Goal: Navigation & Orientation: Find specific page/section

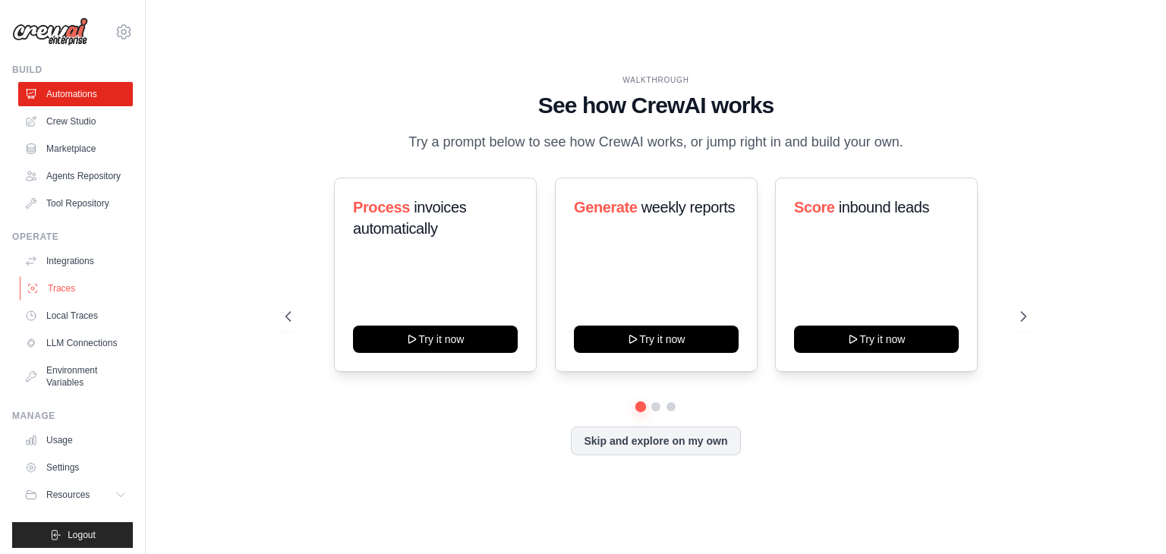
click at [61, 301] on link "Traces" at bounding box center [77, 288] width 115 height 24
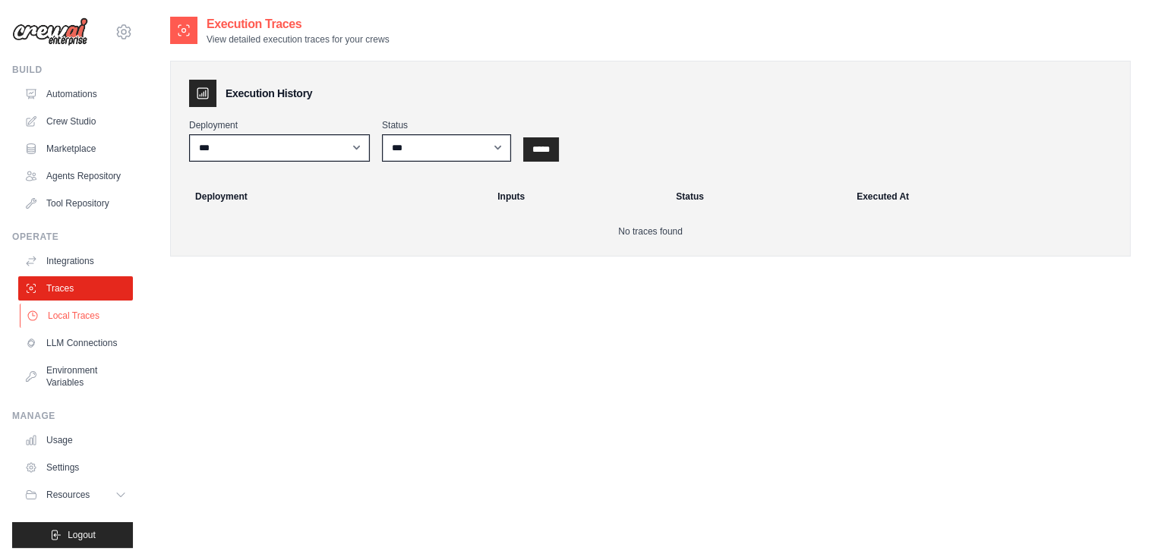
click at [110, 328] on link "Local Traces" at bounding box center [77, 316] width 115 height 24
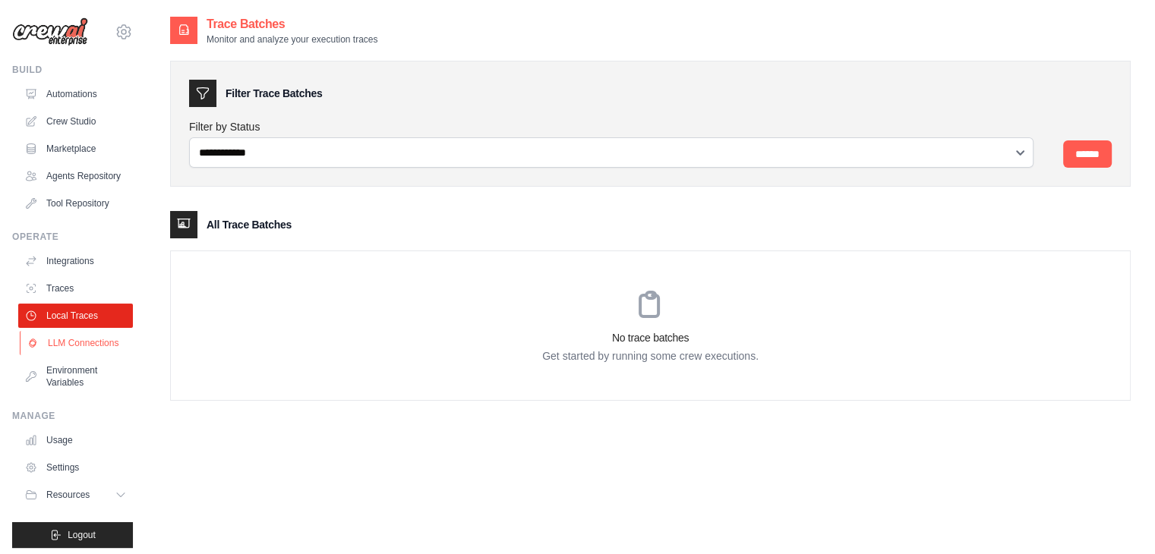
click at [104, 355] on link "LLM Connections" at bounding box center [77, 343] width 115 height 24
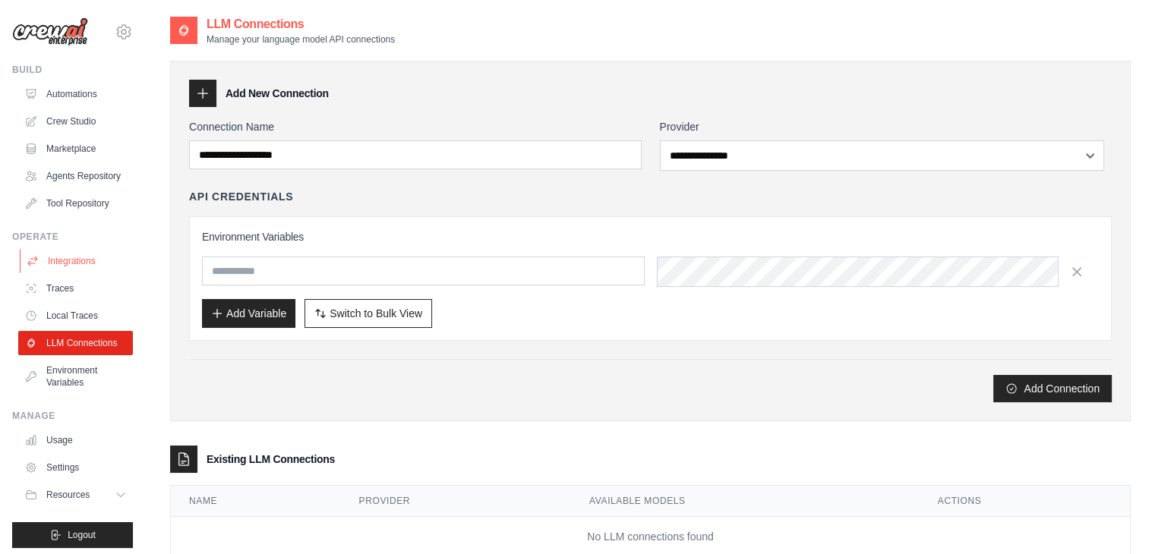
click at [96, 273] on link "Integrations" at bounding box center [77, 261] width 115 height 24
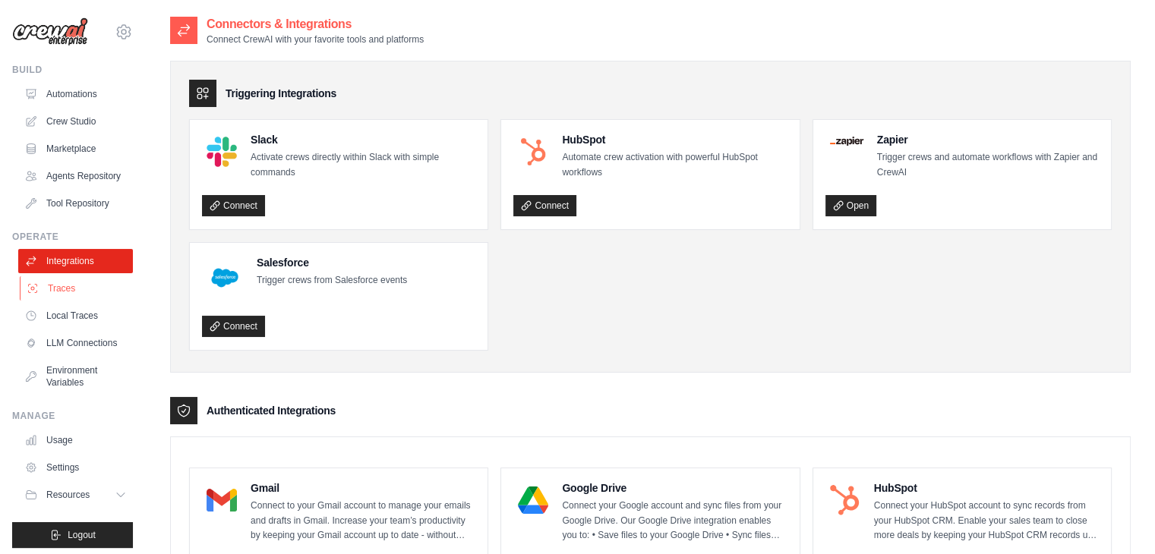
click at [82, 301] on link "Traces" at bounding box center [77, 288] width 115 height 24
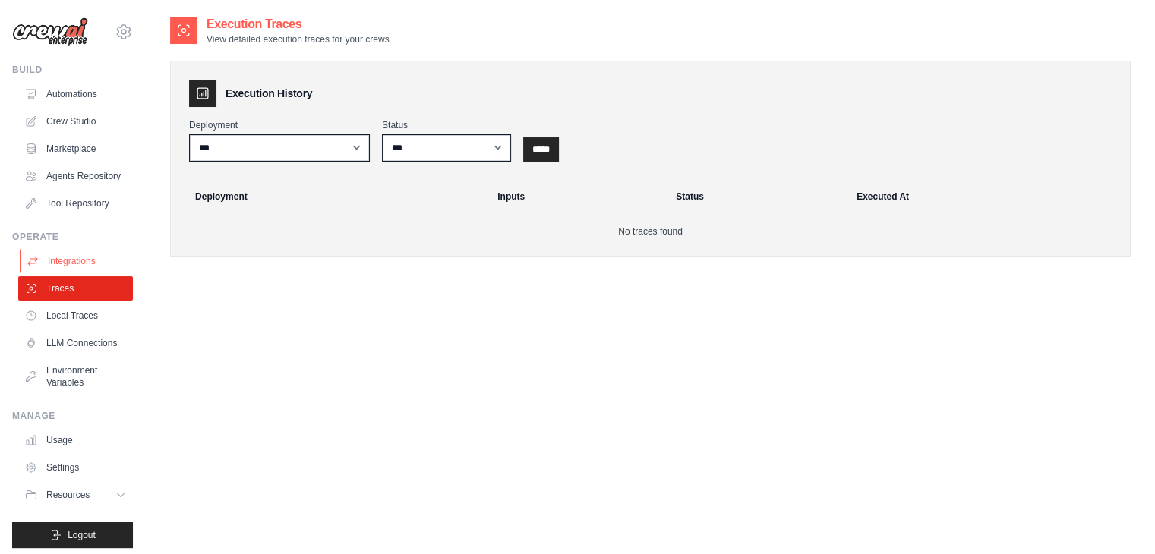
click at [99, 273] on link "Integrations" at bounding box center [77, 261] width 115 height 24
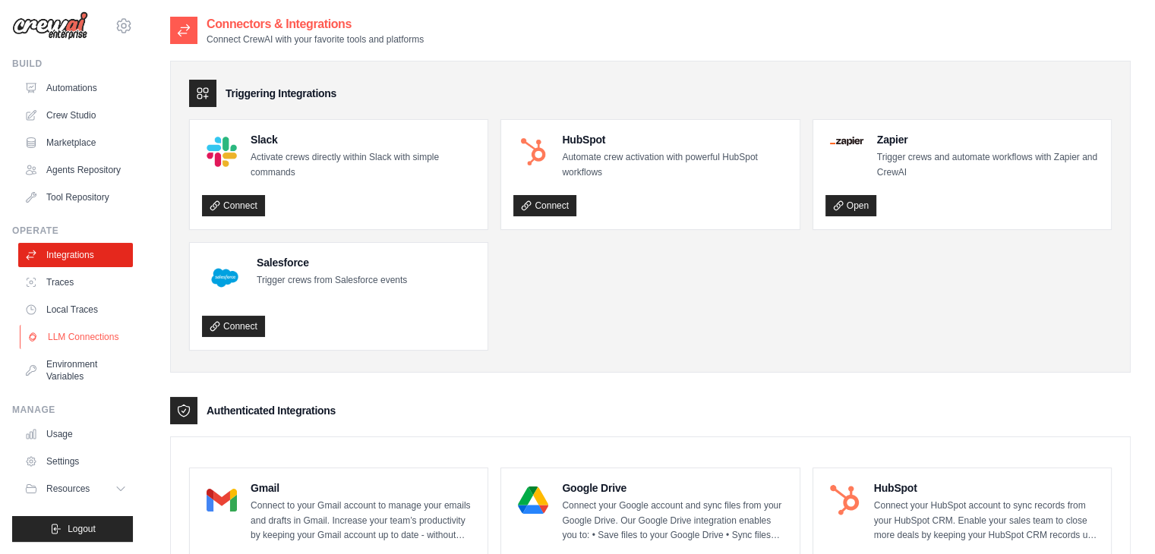
scroll to position [67, 0]
click at [116, 483] on icon at bounding box center [122, 489] width 12 height 12
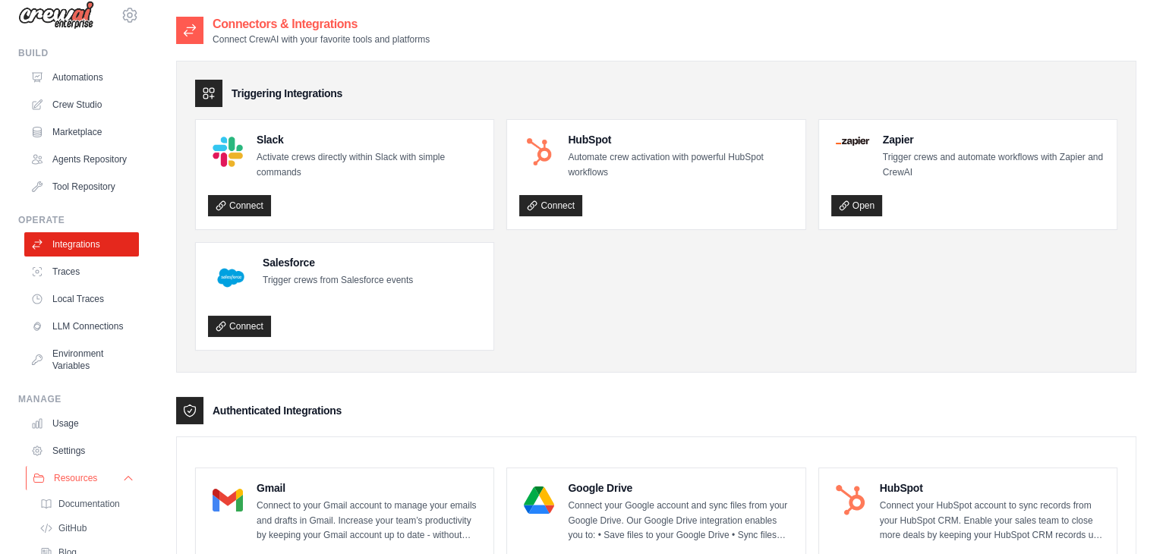
scroll to position [0, 0]
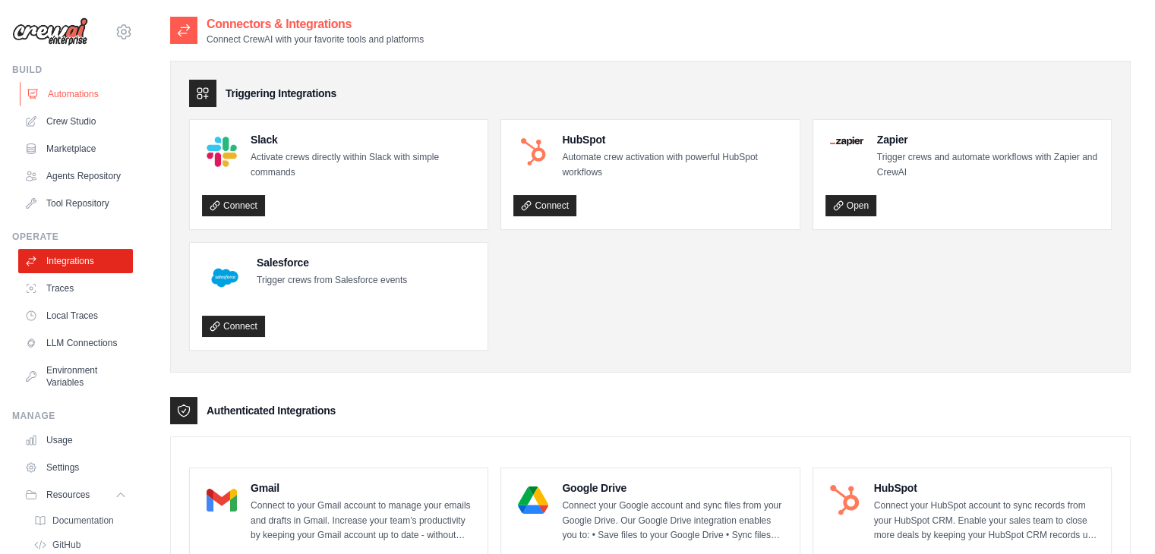
click at [67, 106] on link "Automations" at bounding box center [77, 94] width 115 height 24
click at [88, 273] on link "Integrations" at bounding box center [77, 261] width 115 height 24
click at [88, 301] on link "Traces" at bounding box center [77, 288] width 115 height 24
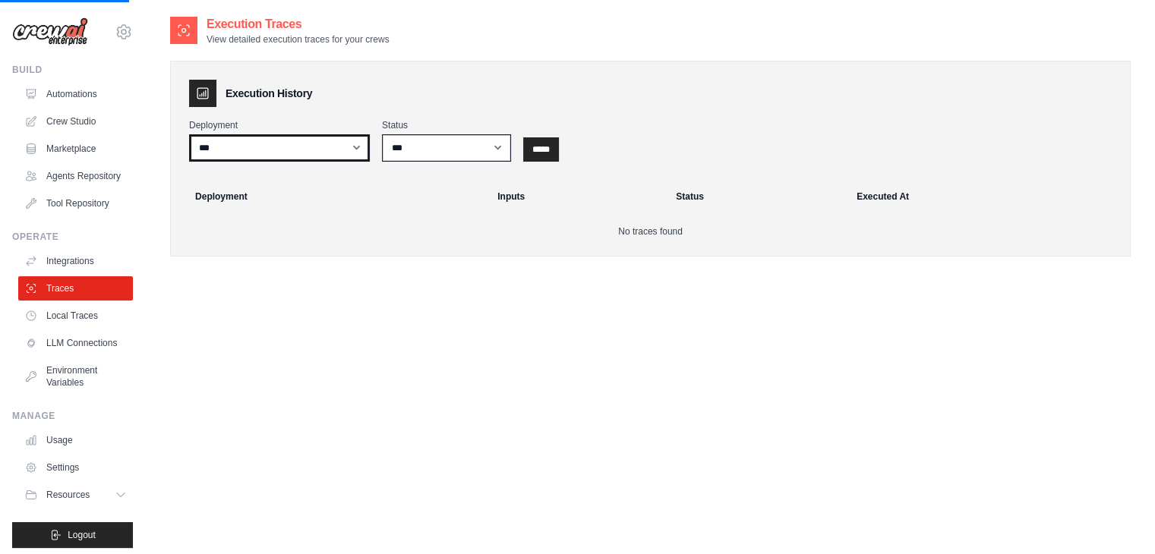
click at [348, 158] on select "***" at bounding box center [279, 147] width 181 height 27
click at [559, 159] on input "*****" at bounding box center [541, 149] width 36 height 24
click at [63, 301] on link "Traces" at bounding box center [75, 288] width 115 height 24
click at [106, 273] on link "Integrations" at bounding box center [77, 261] width 115 height 24
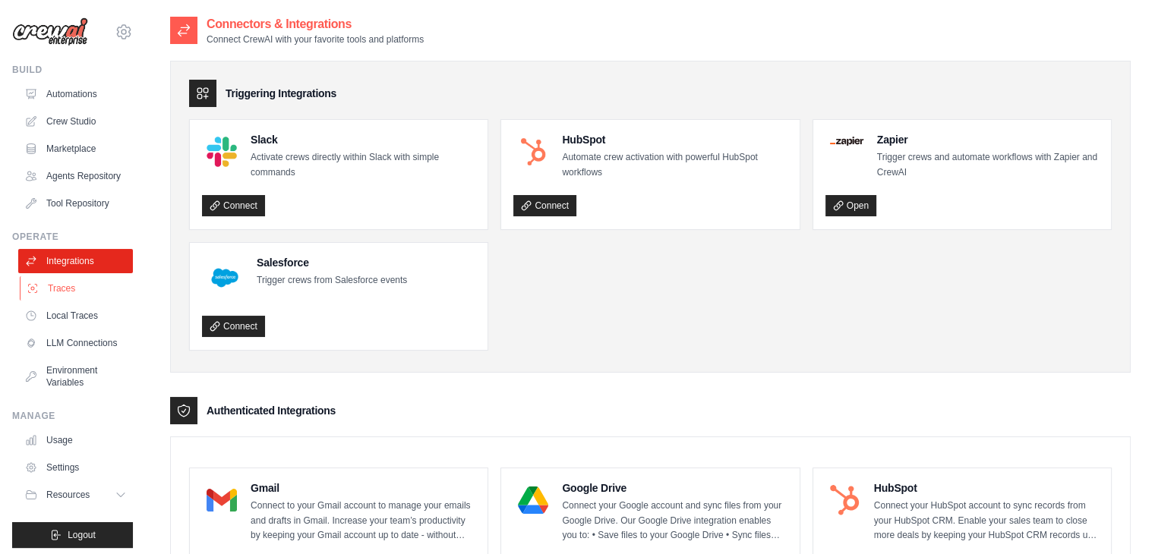
click at [115, 301] on link "Traces" at bounding box center [77, 288] width 115 height 24
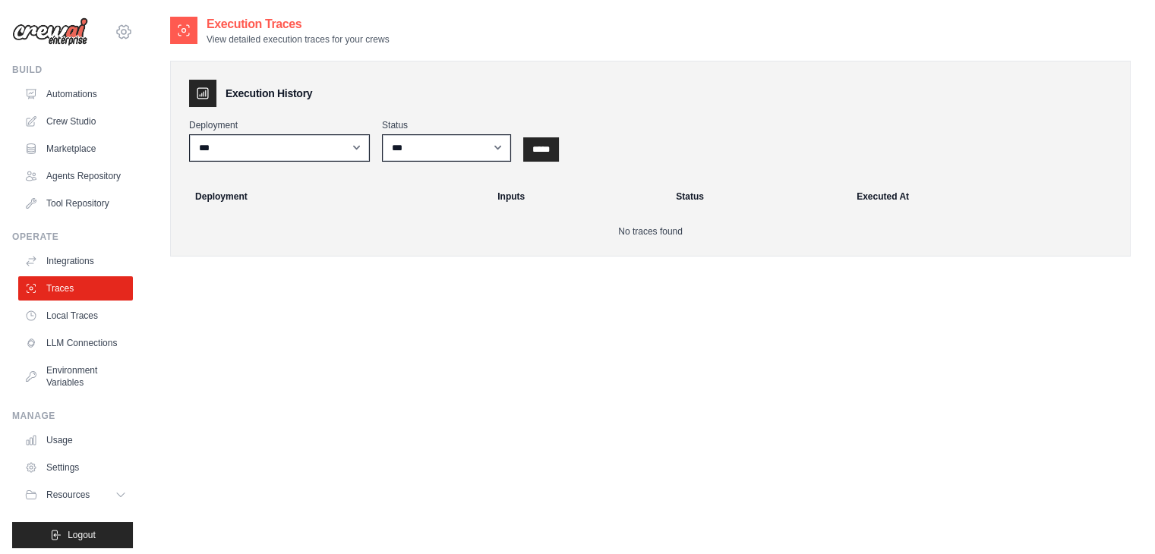
click at [121, 32] on icon at bounding box center [123, 32] width 5 height 5
click at [165, 102] on span "Settings" at bounding box center [190, 94] width 120 height 15
